Goal: Register for event/course

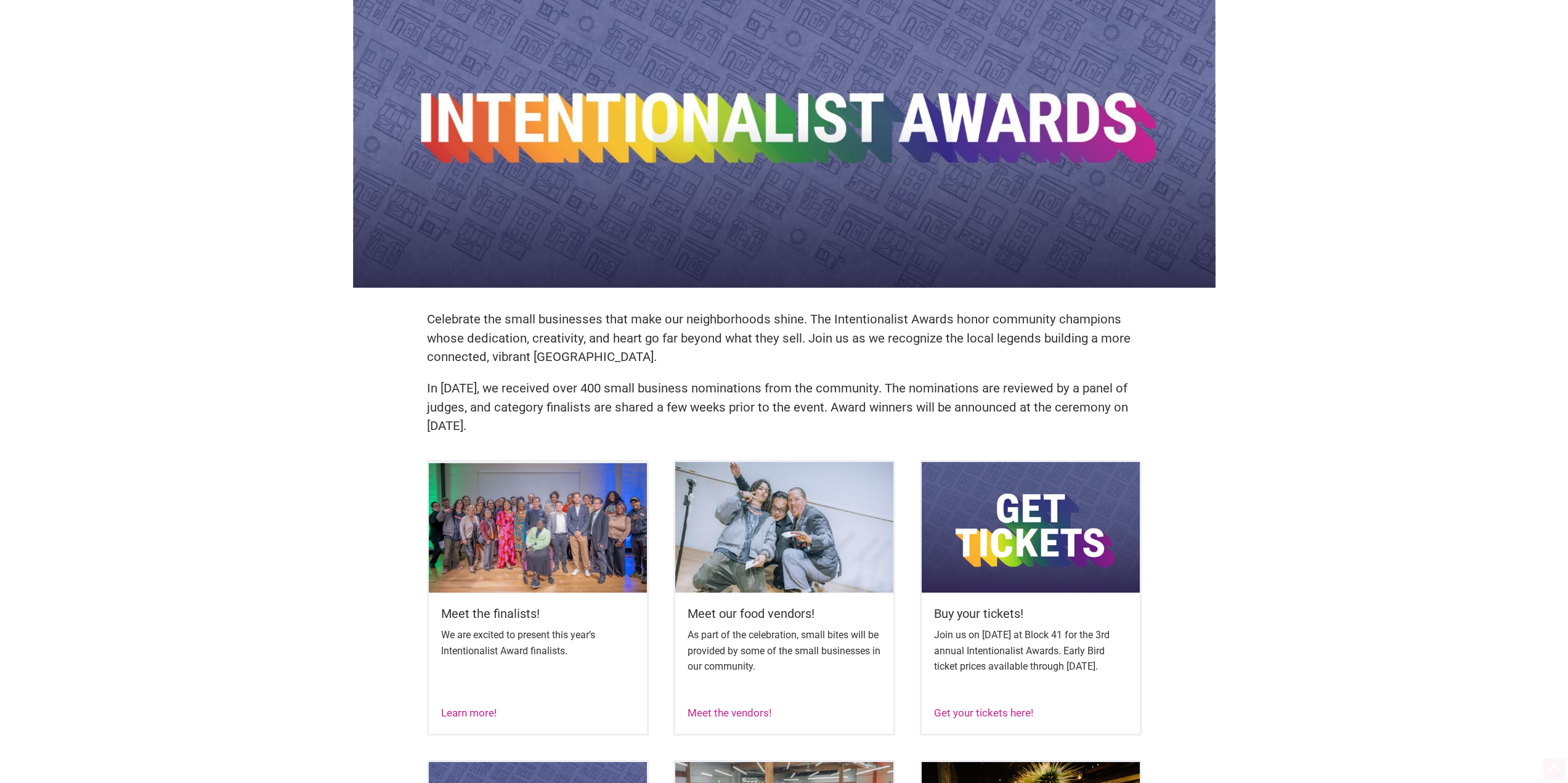
scroll to position [246, 0]
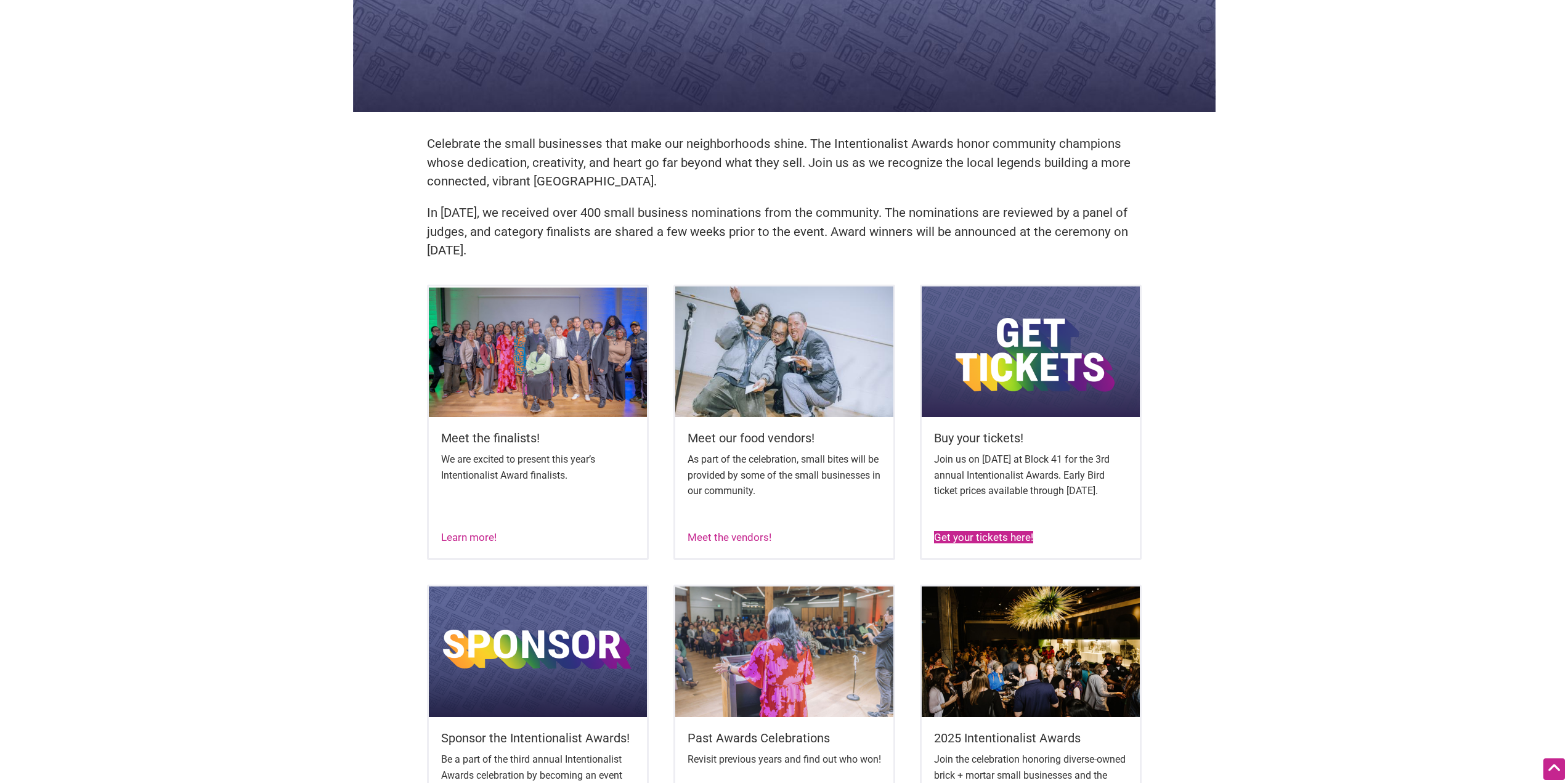
click at [984, 543] on link "Get your tickets here!" at bounding box center [983, 537] width 99 height 13
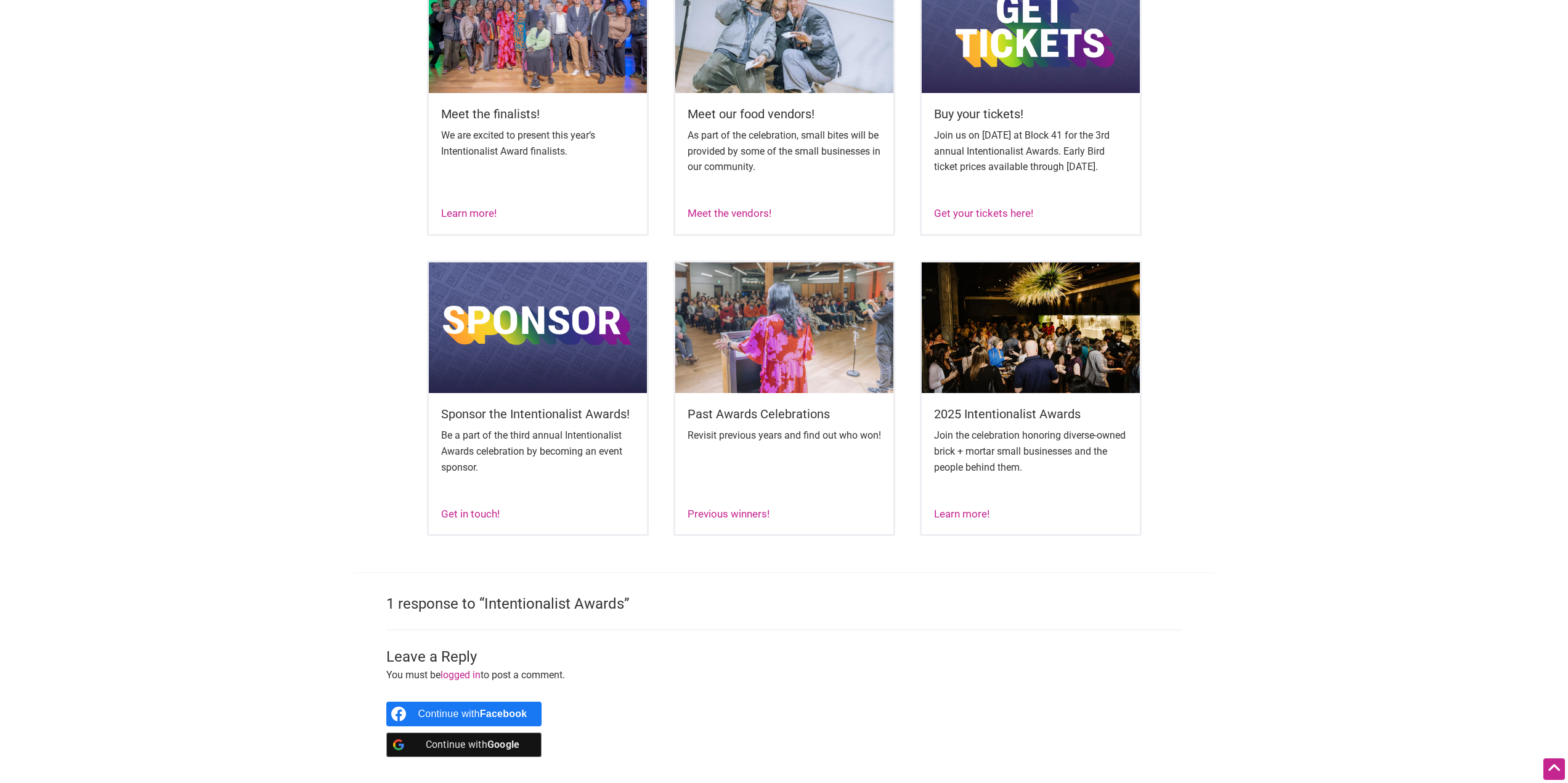
scroll to position [431, 0]
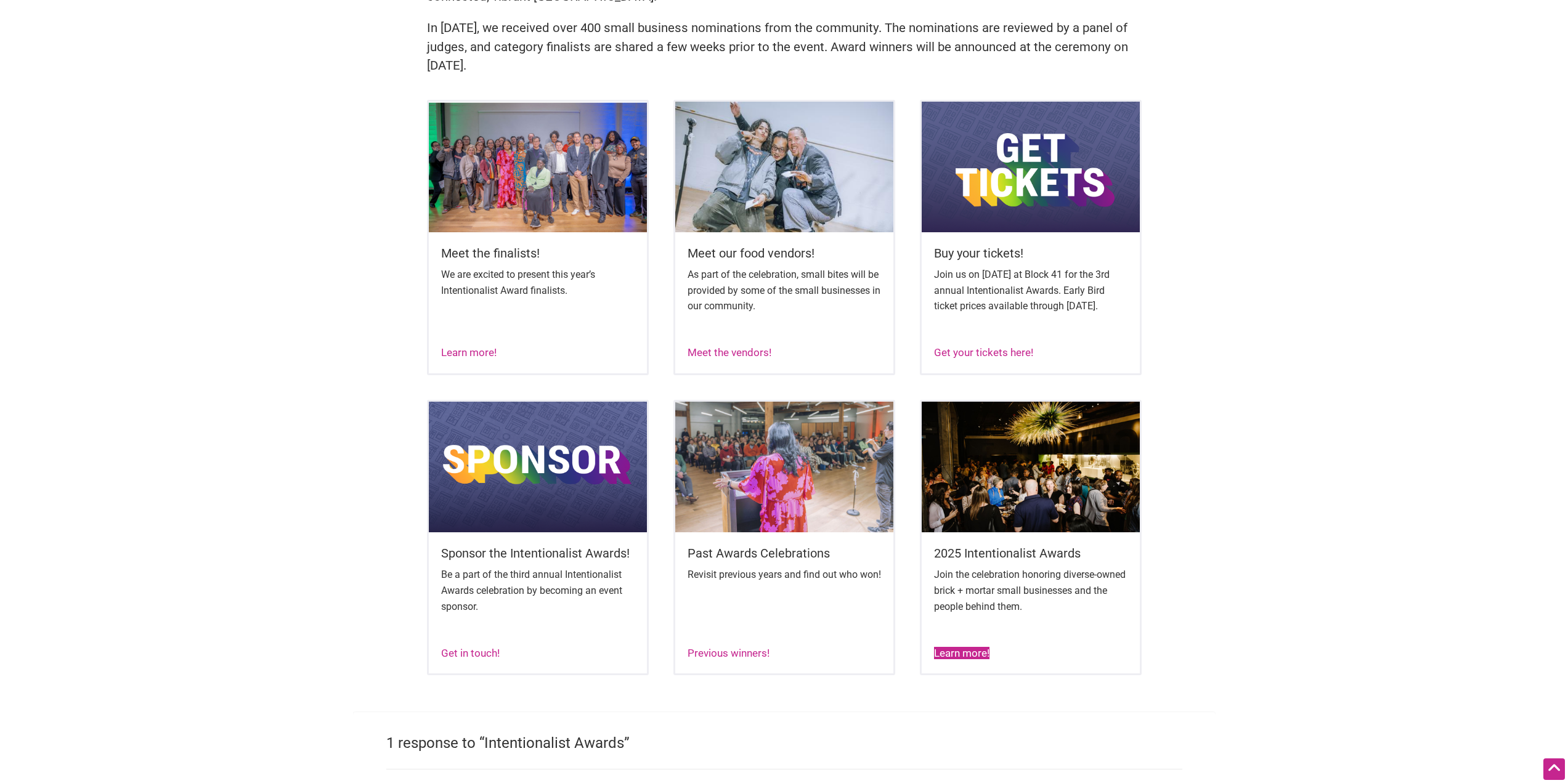
click at [968, 659] on link "Learn more!" at bounding box center [961, 653] width 56 height 13
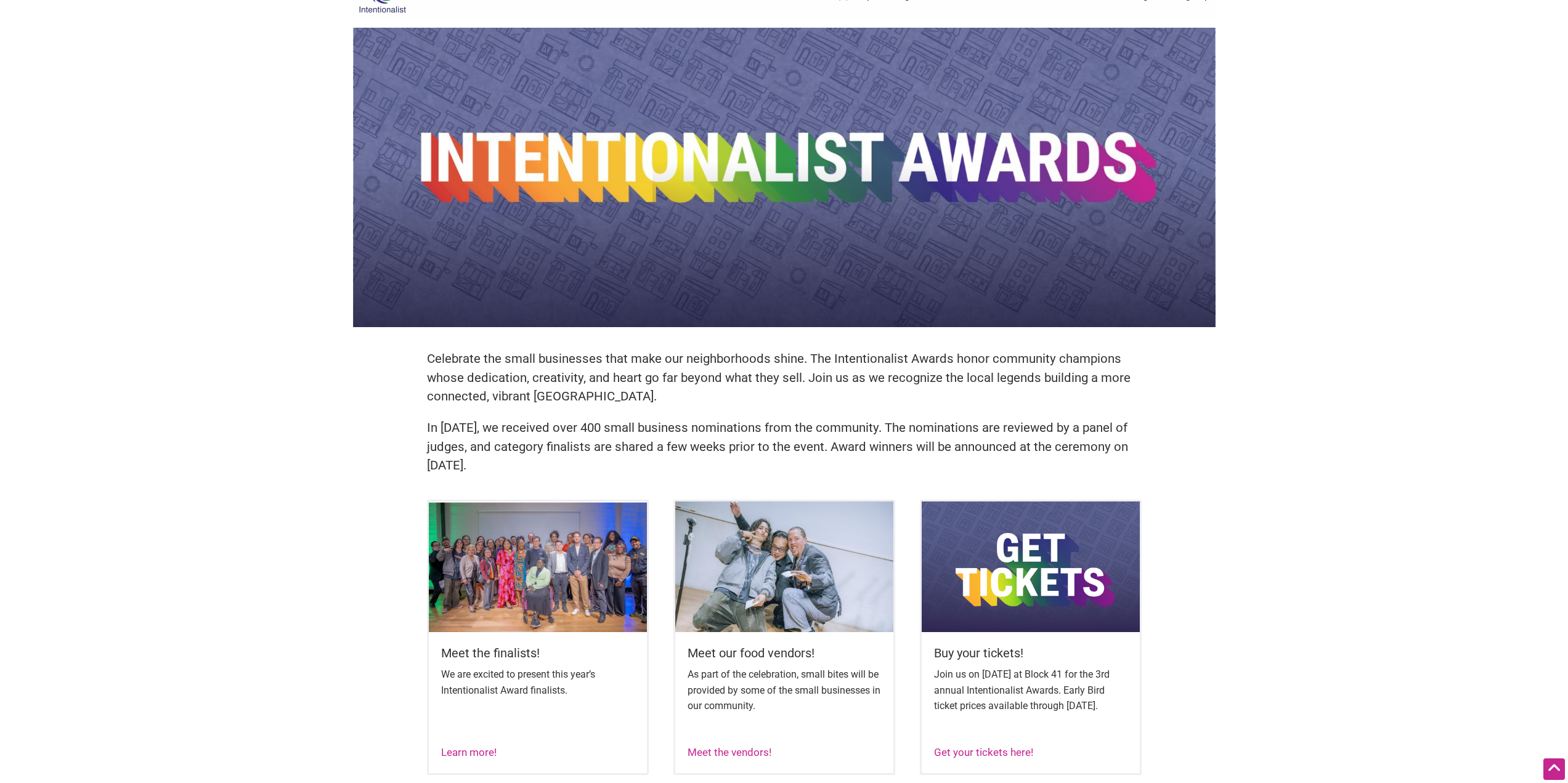
scroll to position [0, 0]
